Goal: Task Accomplishment & Management: Complete application form

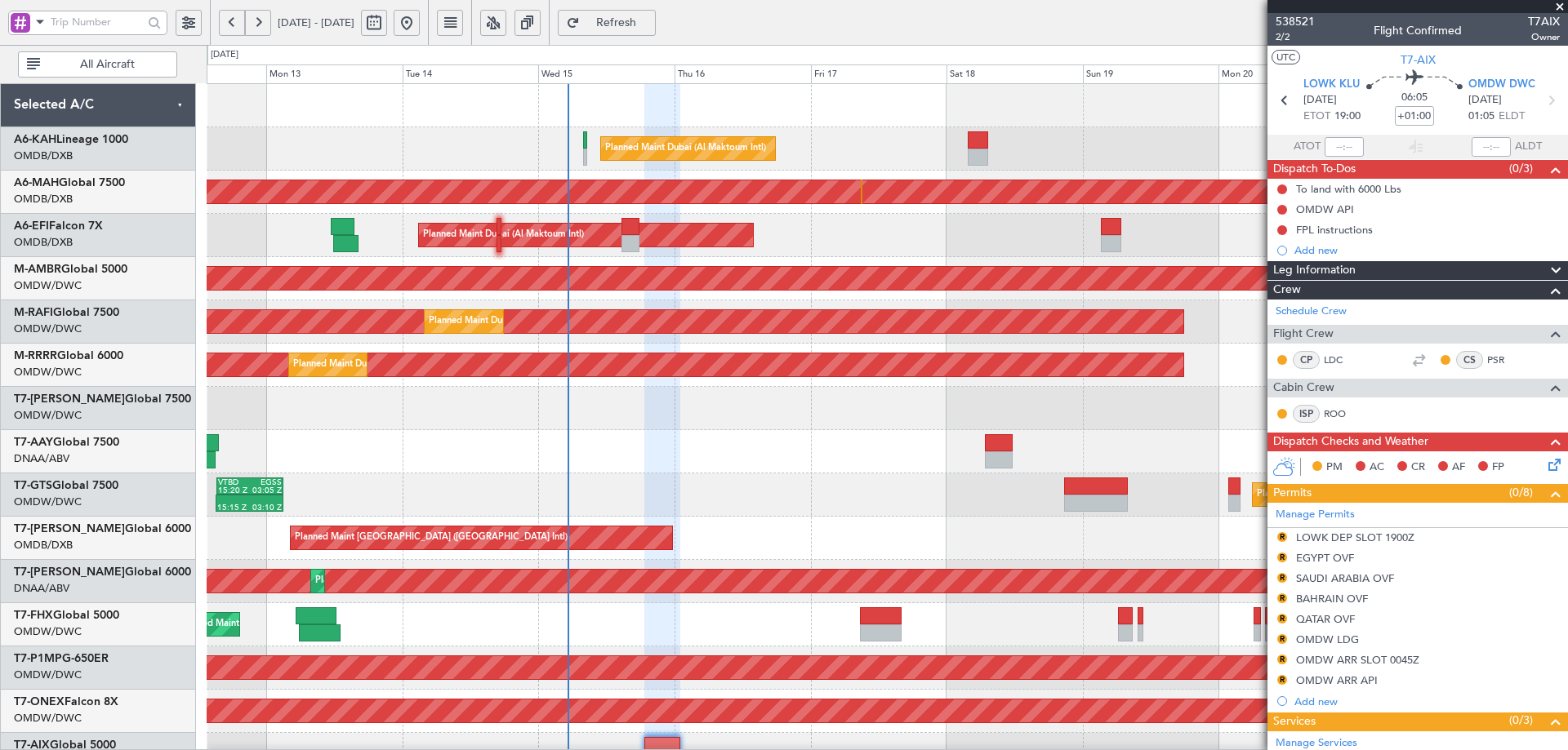
click at [883, 747] on div "Planned Maint Dubai (Al Maktoum Intl) Unplanned Maint [GEOGRAPHIC_DATA] ([GEOGR…" at bounding box center [887, 560] width 1360 height 952
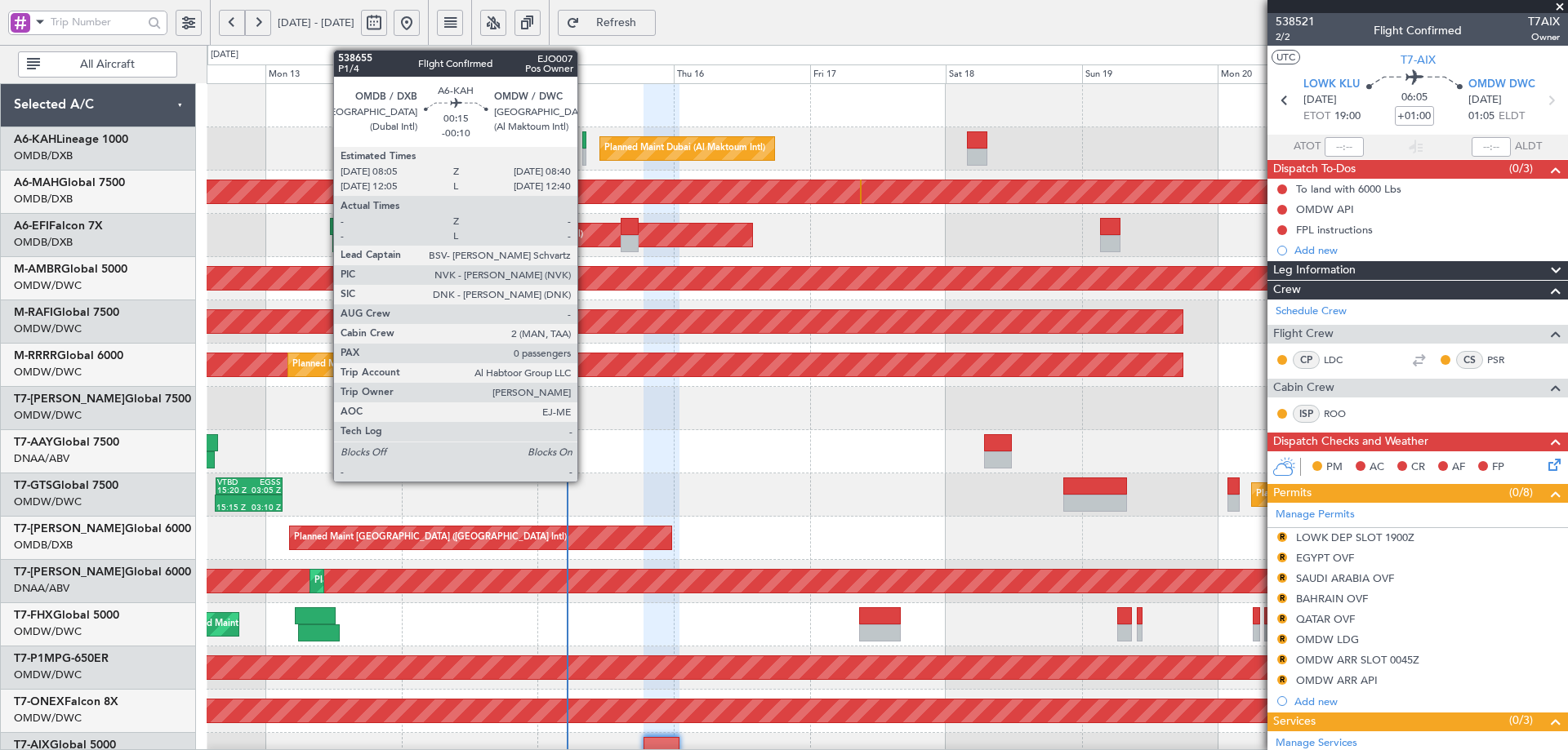
click at [584, 136] on div at bounding box center [584, 140] width 4 height 17
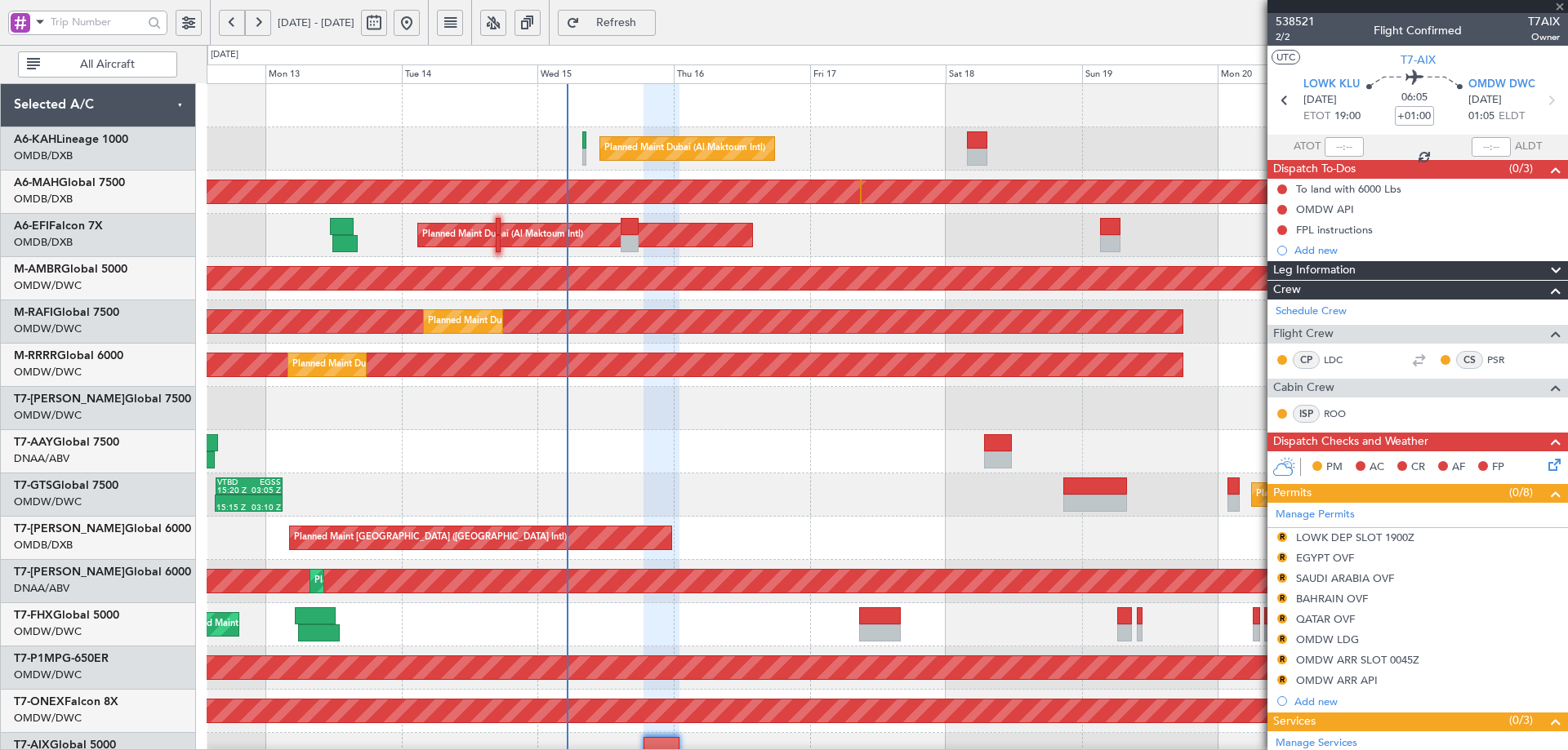
type input "-00:10"
type input "0"
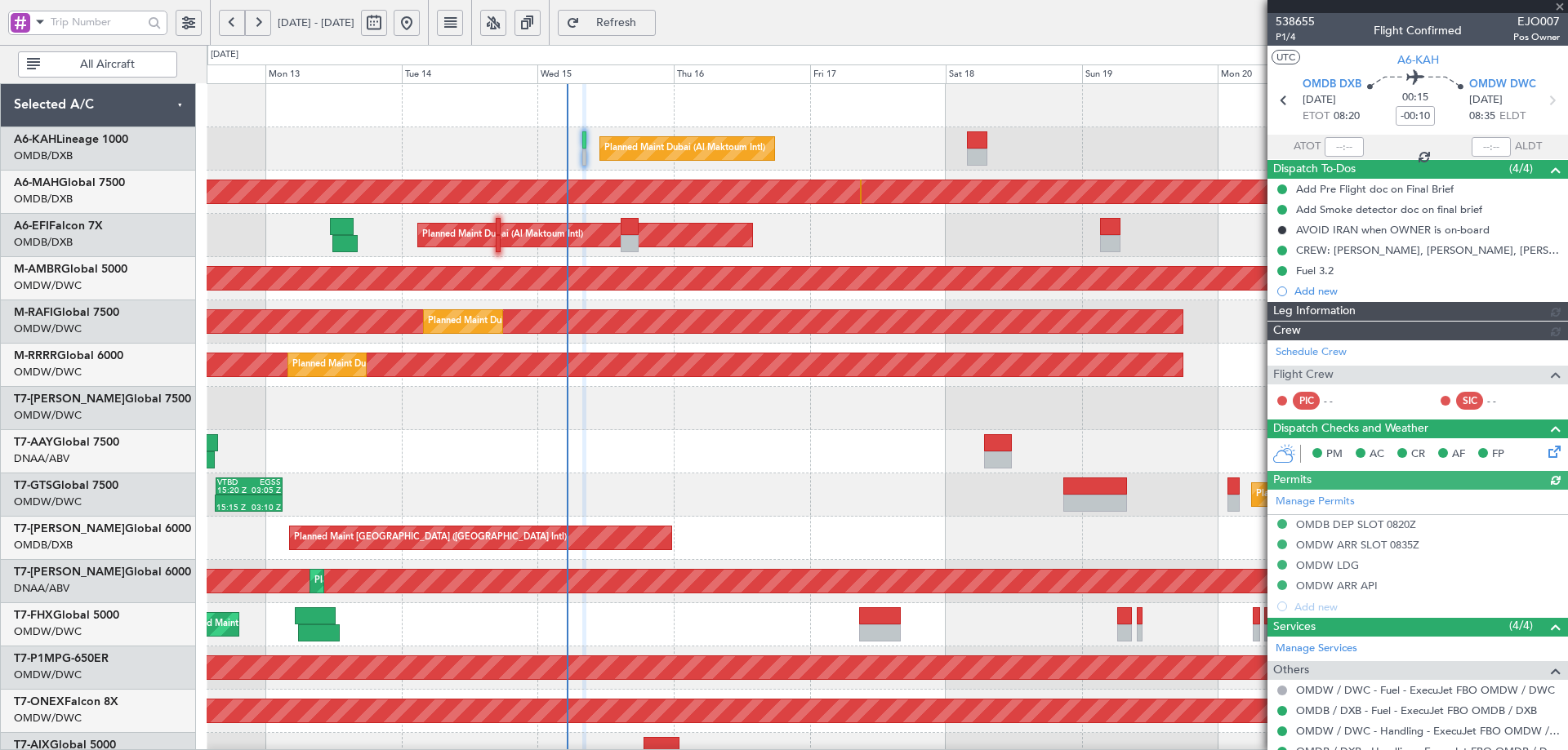
type input "Dherander Fithani (DHF)"
type input "7541"
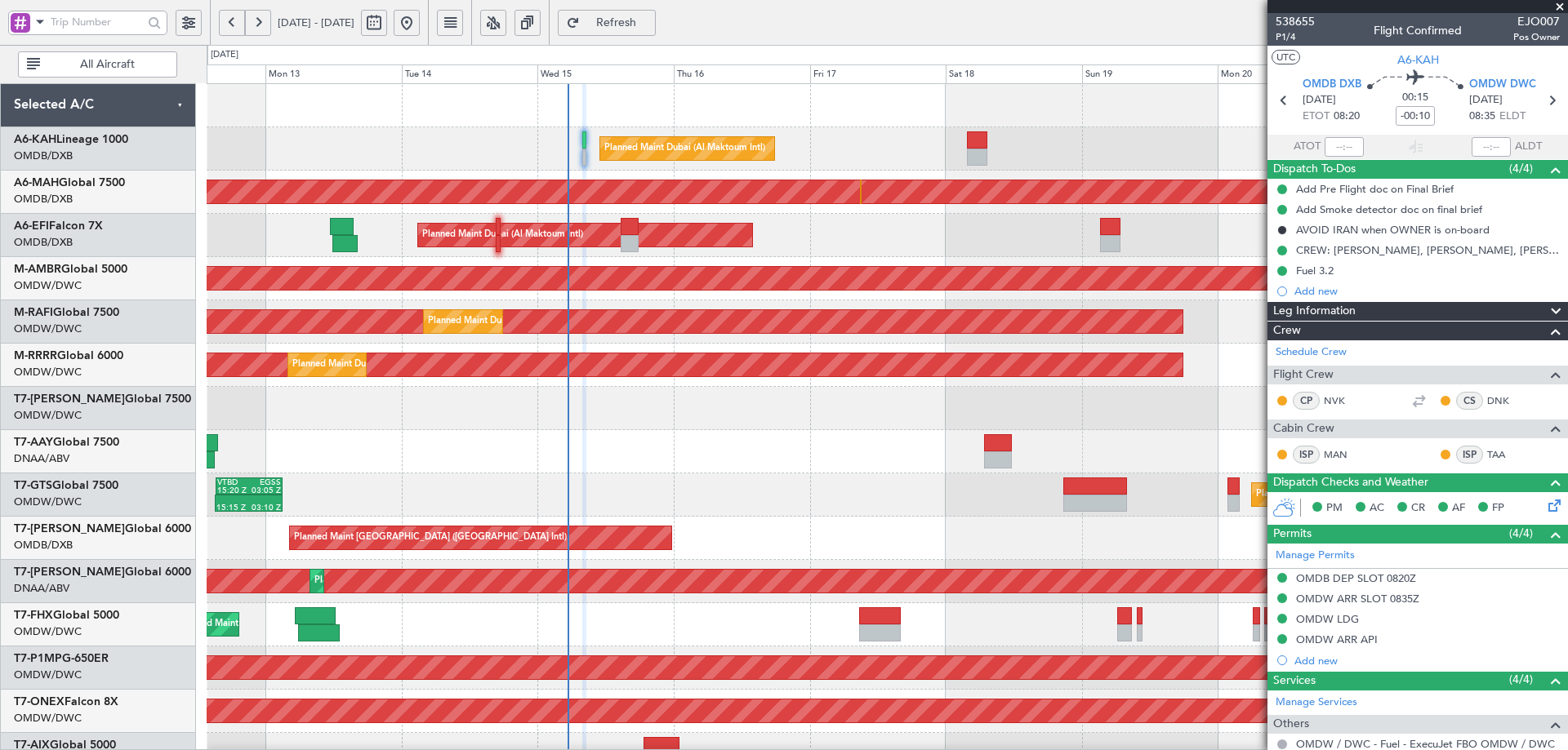
type input "Dherander Fithani (DHF)"
type input "7541"
type input "Dherander Fithani (DHF)"
type input "7541"
type input "Dherander Fithani (DHF)"
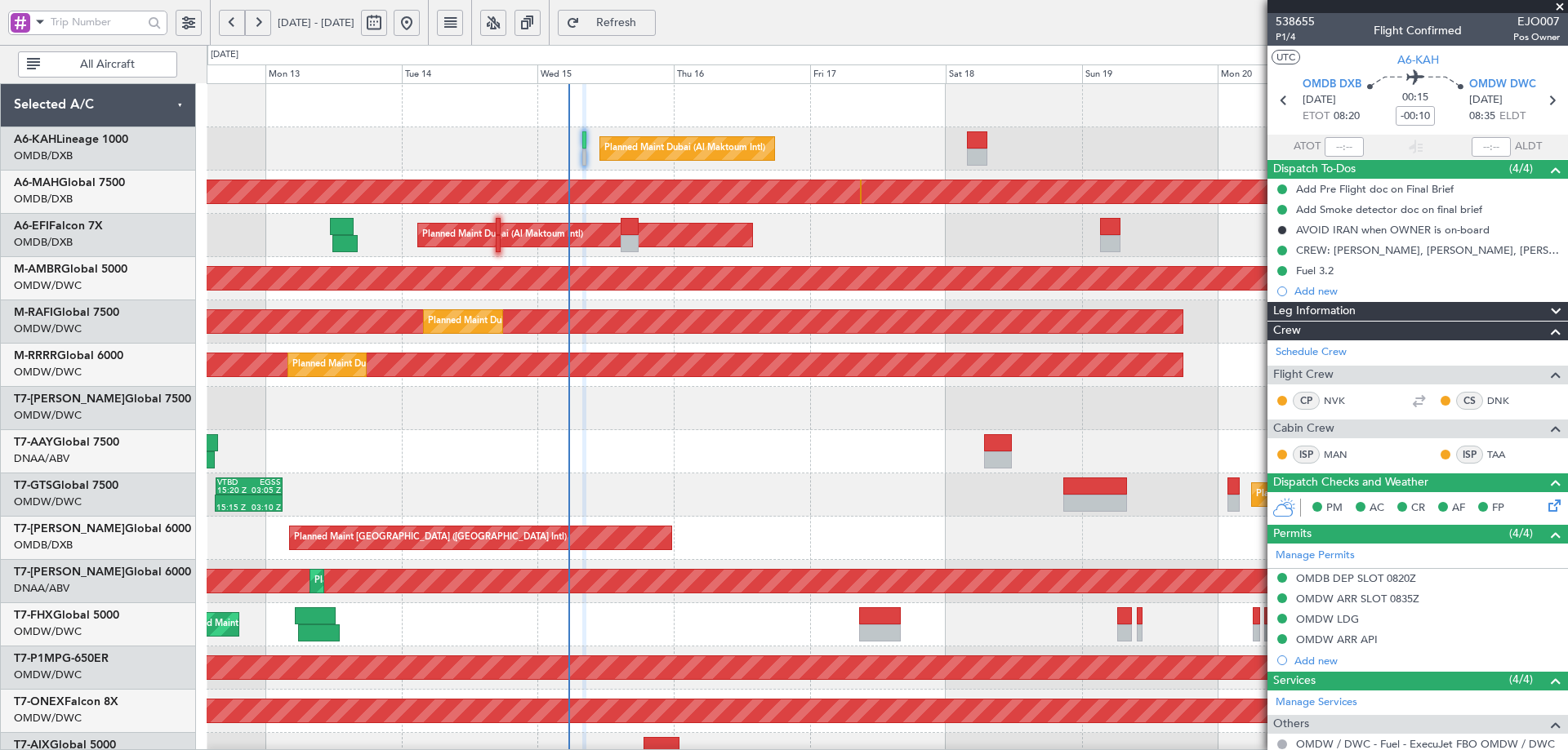
type input "7541"
type input "Dherander Fithani (DHF)"
type input "7541"
type input "Dherander Fithani (DHF)"
type input "7541"
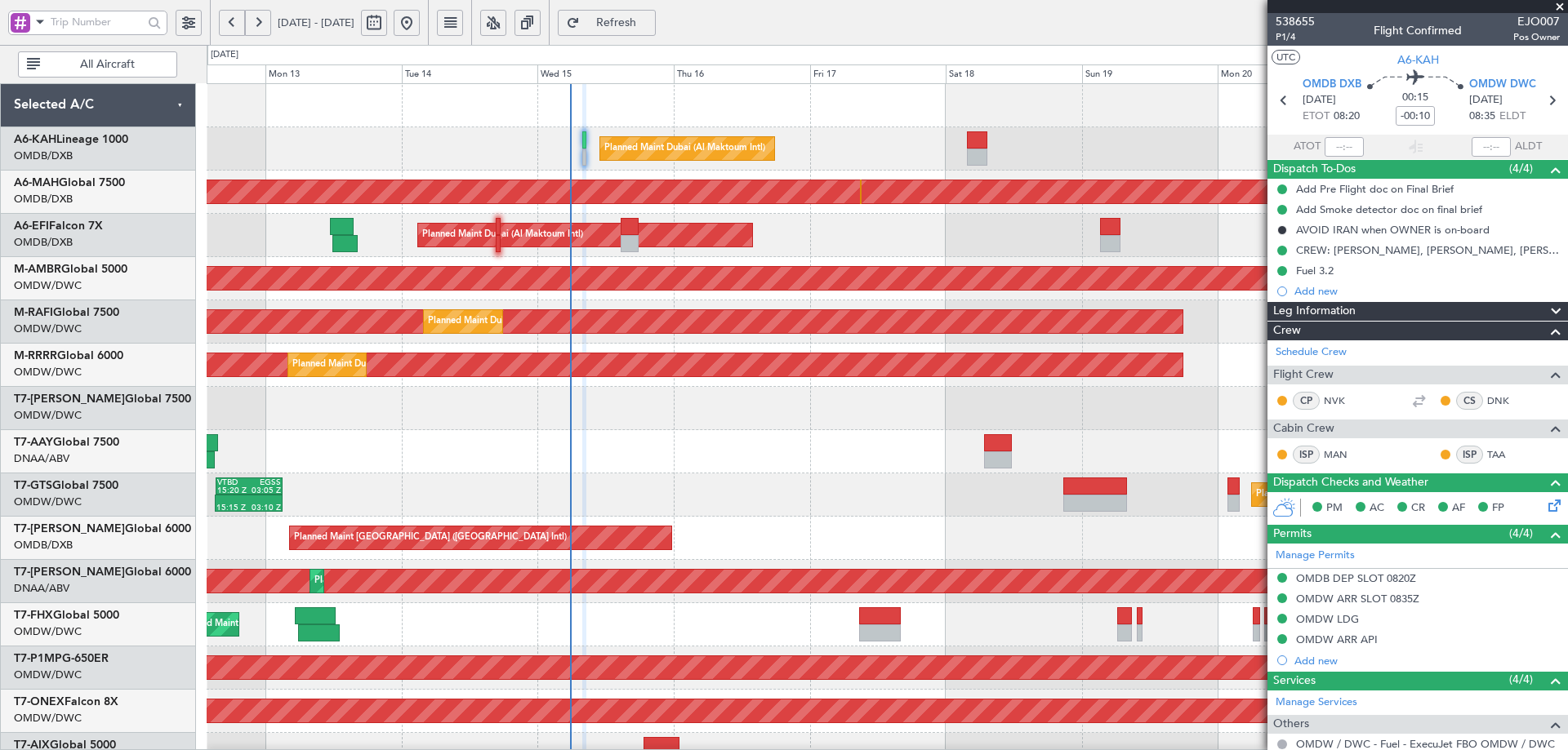
type input "Dherander Fithani (DHF)"
type input "7541"
